Goal: Task Accomplishment & Management: Manage account settings

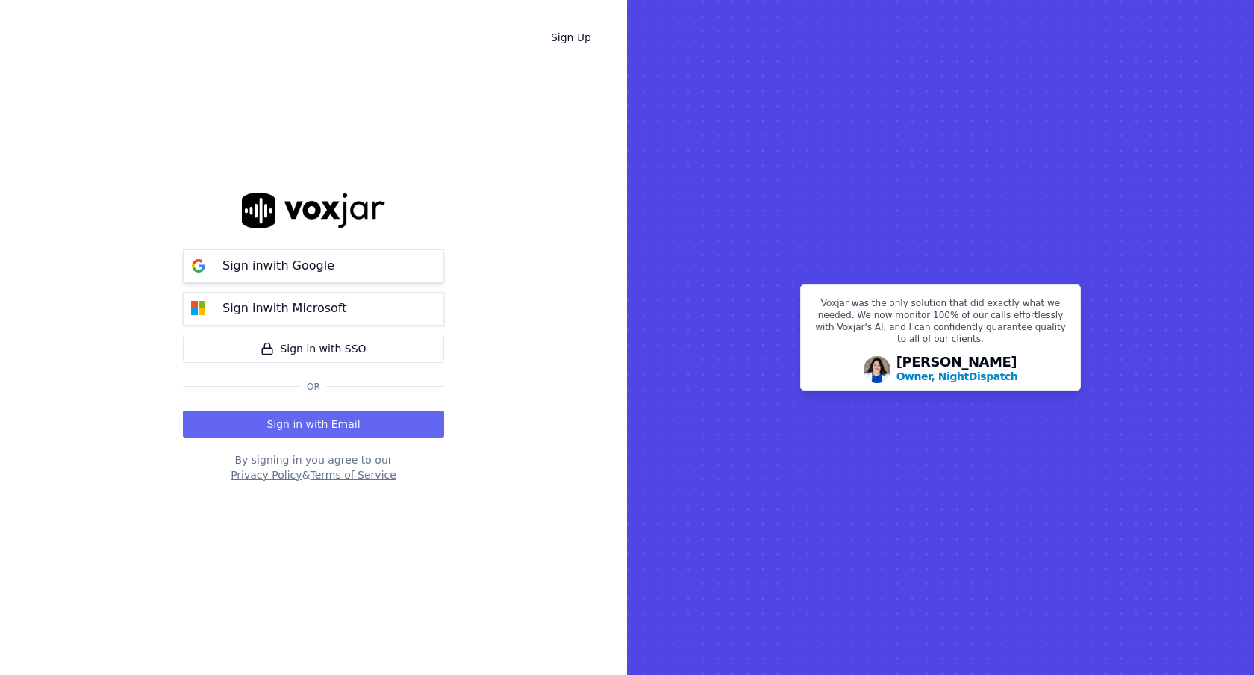
click at [340, 260] on button "Sign in with Google" at bounding box center [313, 266] width 261 height 34
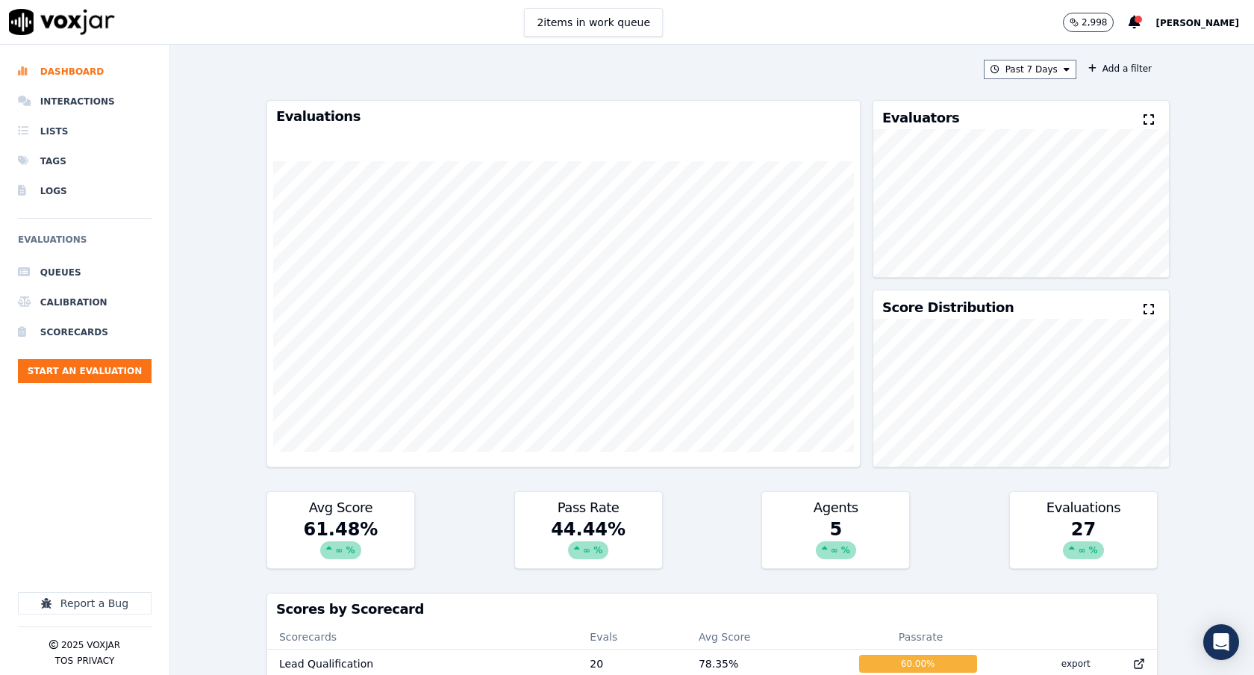
click at [1202, 14] on button "[PERSON_NAME]" at bounding box center [1205, 22] width 99 height 18
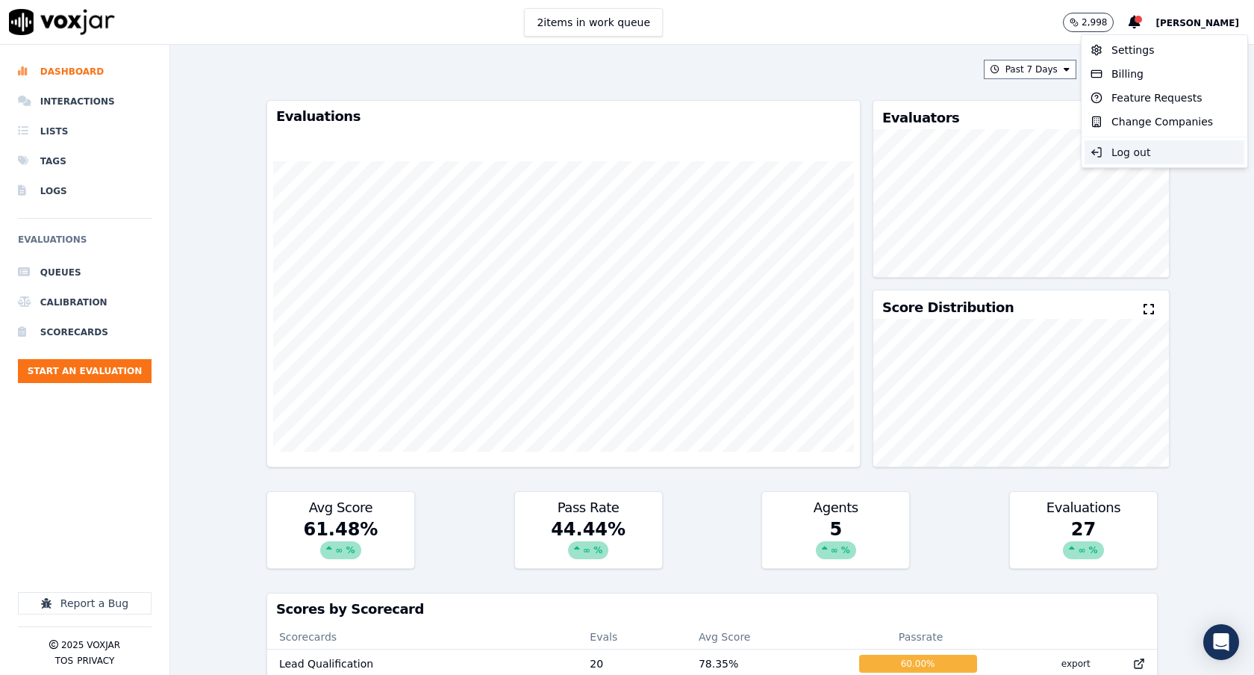
click at [1169, 155] on div "Log out" at bounding box center [1165, 152] width 160 height 24
